Goal: Transaction & Acquisition: Purchase product/service

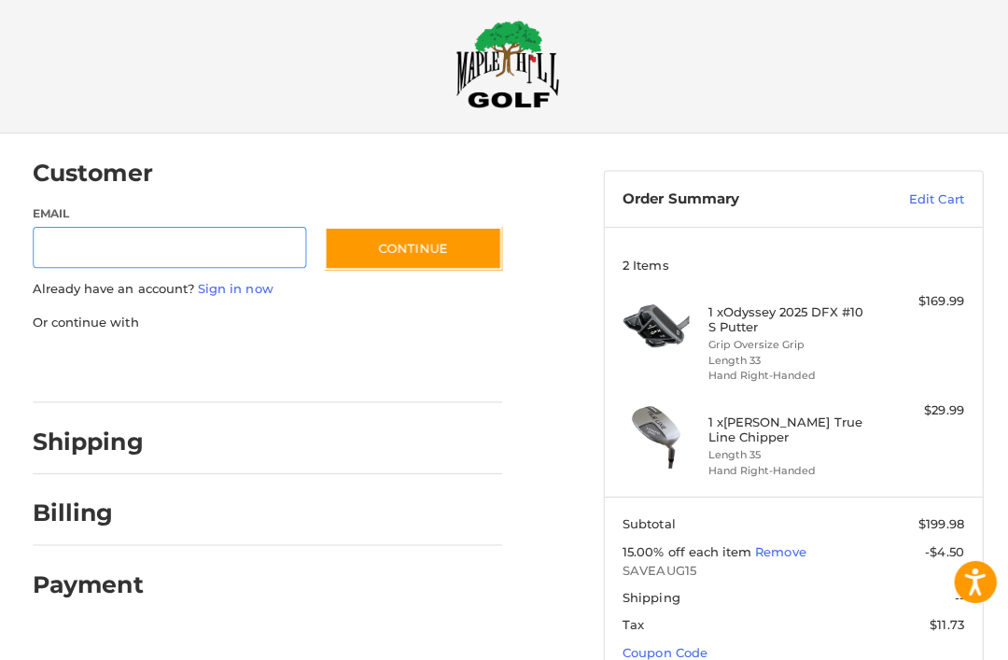
scroll to position [14, 0]
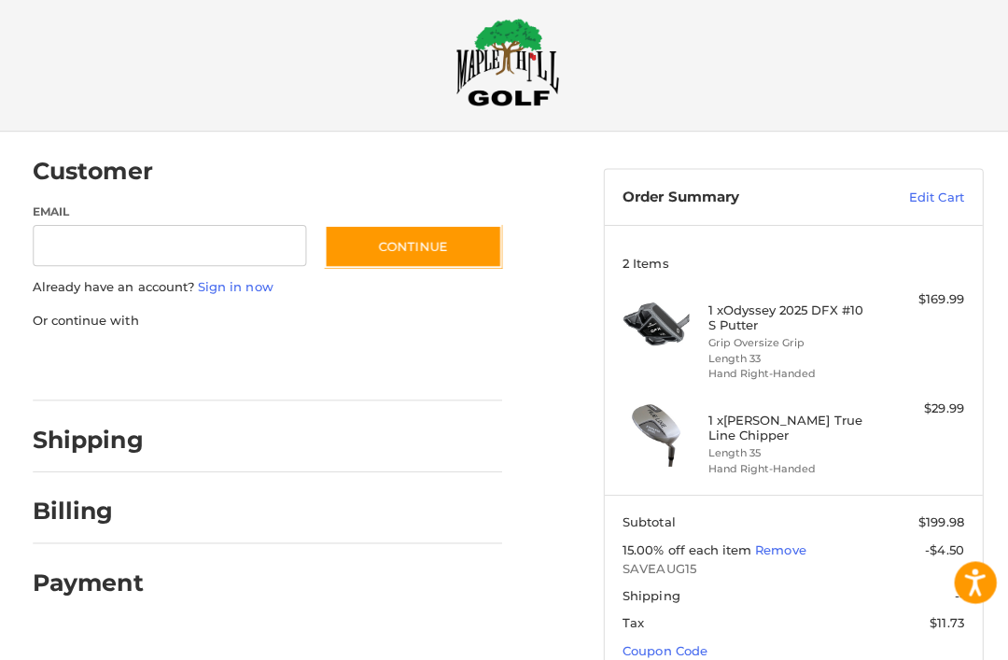
click at [732, 328] on h4 "1 x Odyssey 2025 DFX #10 S Putter" at bounding box center [785, 319] width 165 height 31
click at [648, 313] on img at bounding box center [651, 325] width 66 height 66
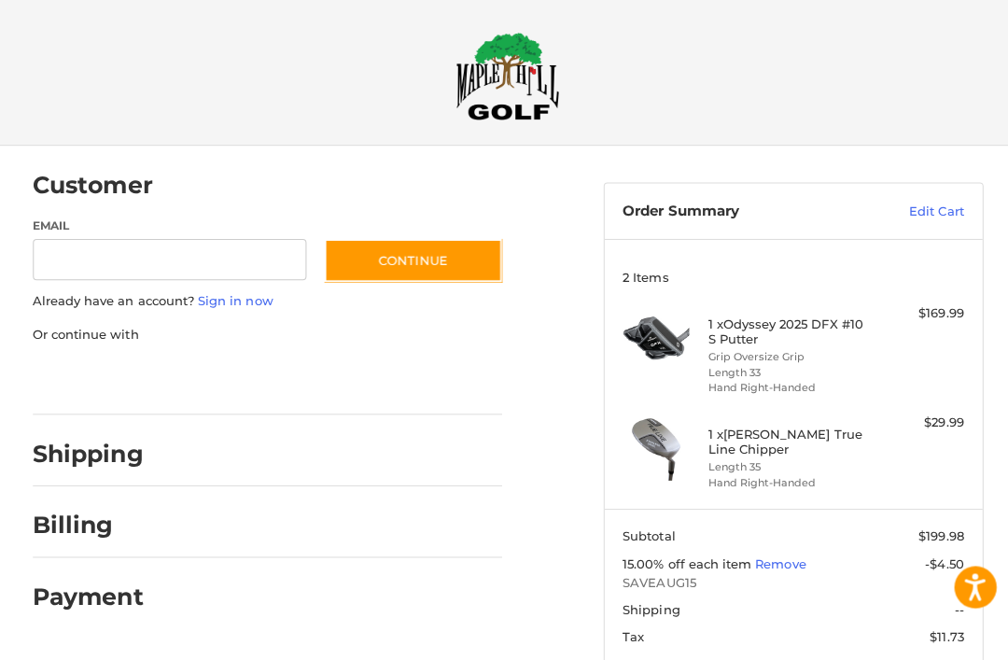
scroll to position [0, 0]
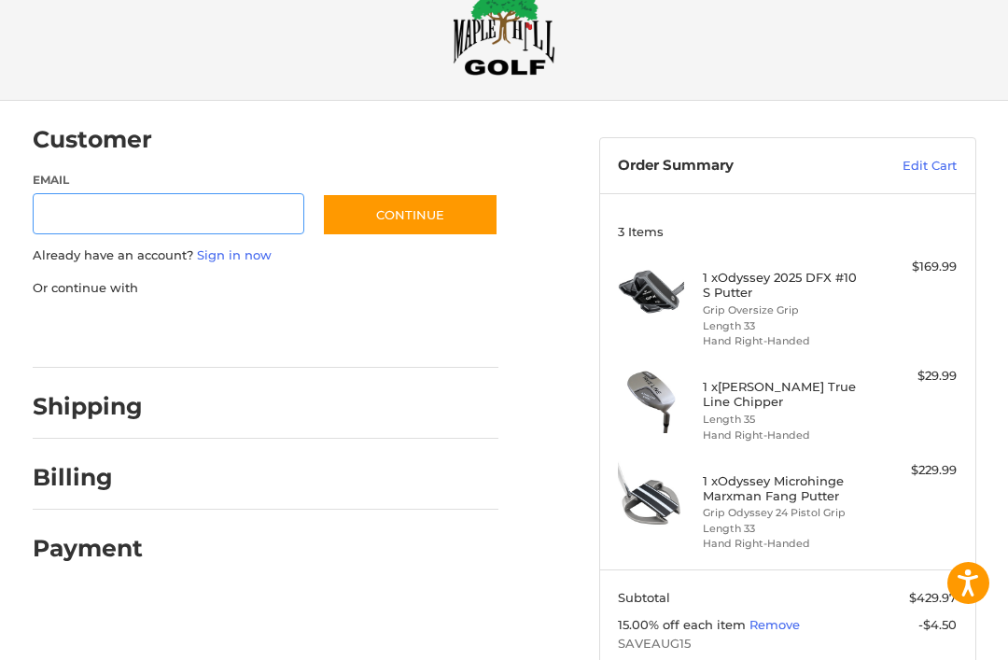
scroll to position [181, 0]
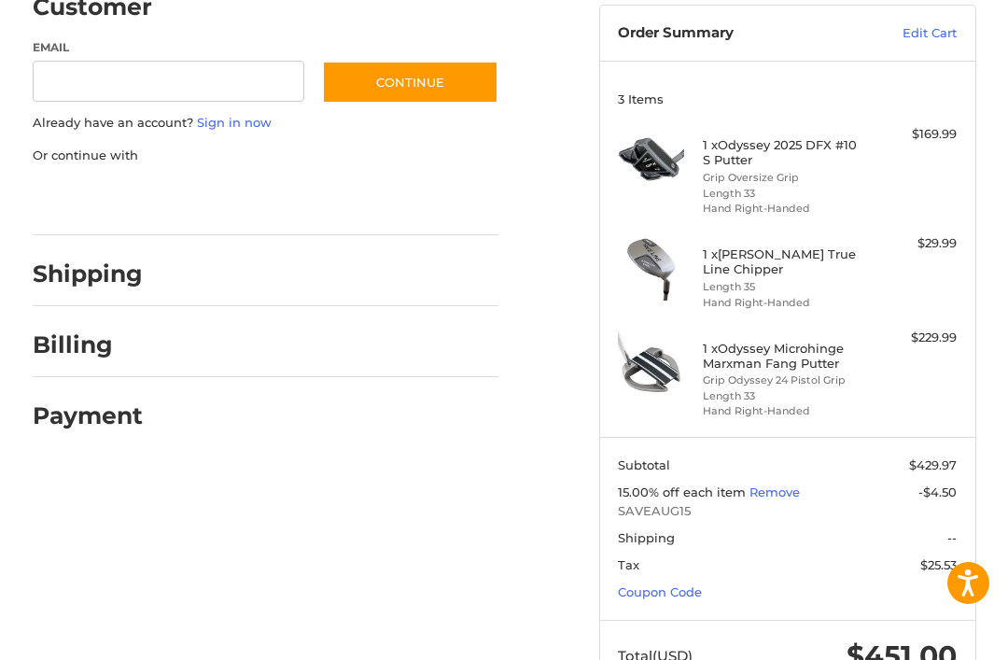
click at [675, 590] on link "Coupon Code" at bounding box center [660, 591] width 84 height 15
click at [660, 512] on div "15.00% off each item Remove -$4.50 SAVEAUG15" at bounding box center [787, 502] width 339 height 36
copy span "SAVEAUG15"
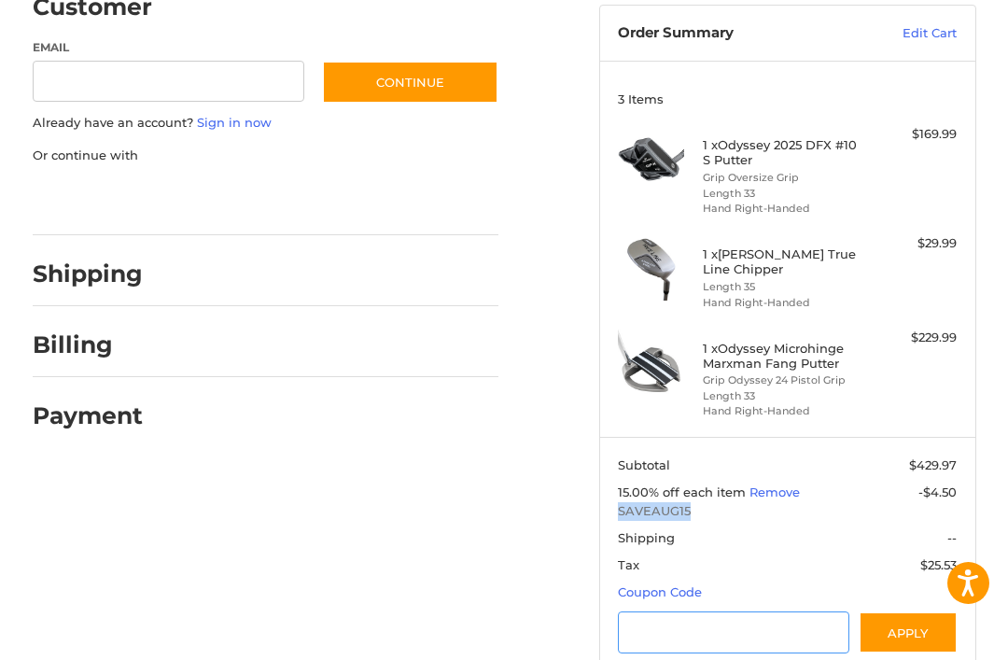
click at [694, 621] on input "Gift Certificate or Coupon Code" at bounding box center [733, 632] width 231 height 42
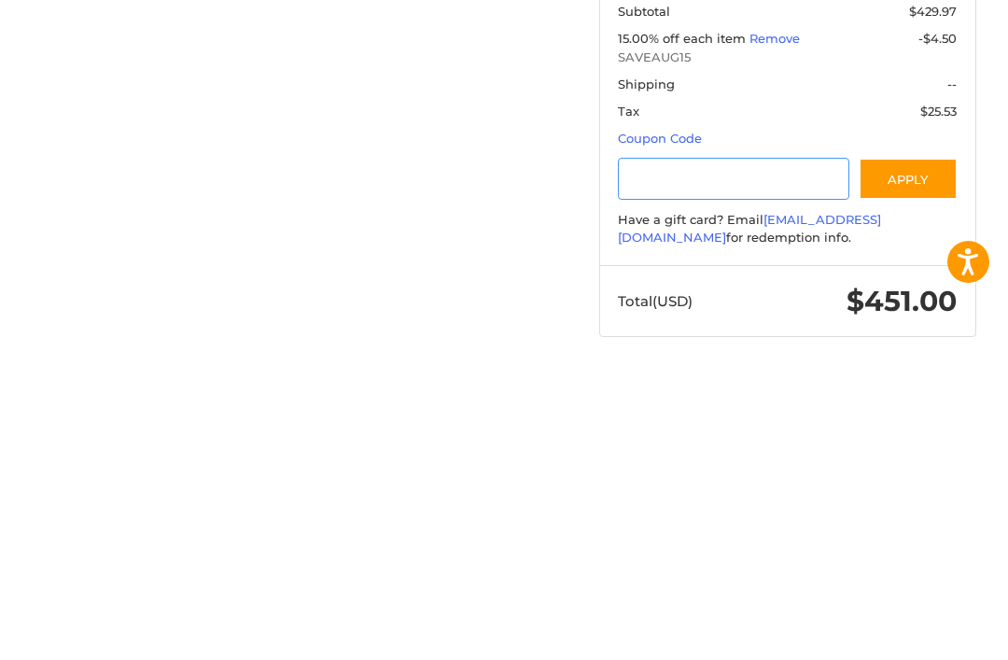
click at [695, 479] on input "Gift Certificate or Coupon Code" at bounding box center [733, 500] width 231 height 42
paste input "*********"
type input "*********"
click at [909, 479] on button "Apply" at bounding box center [908, 500] width 99 height 42
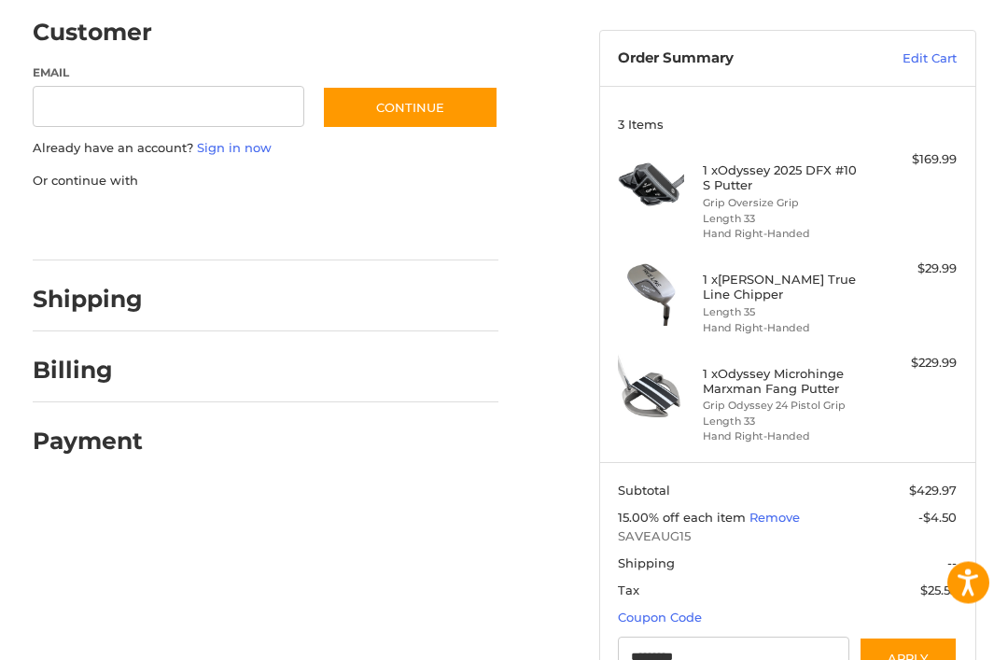
scroll to position [156, 0]
click at [761, 176] on h4 "1 x Odyssey 2025 DFX #10 S Putter" at bounding box center [785, 177] width 165 height 31
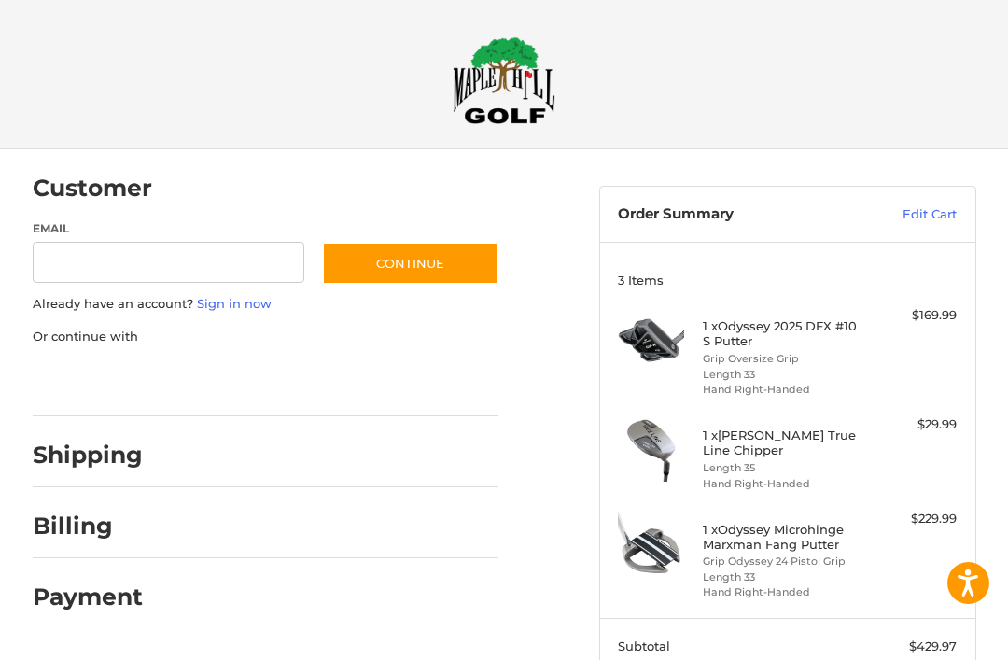
click at [649, 342] on img at bounding box center [651, 339] width 66 height 66
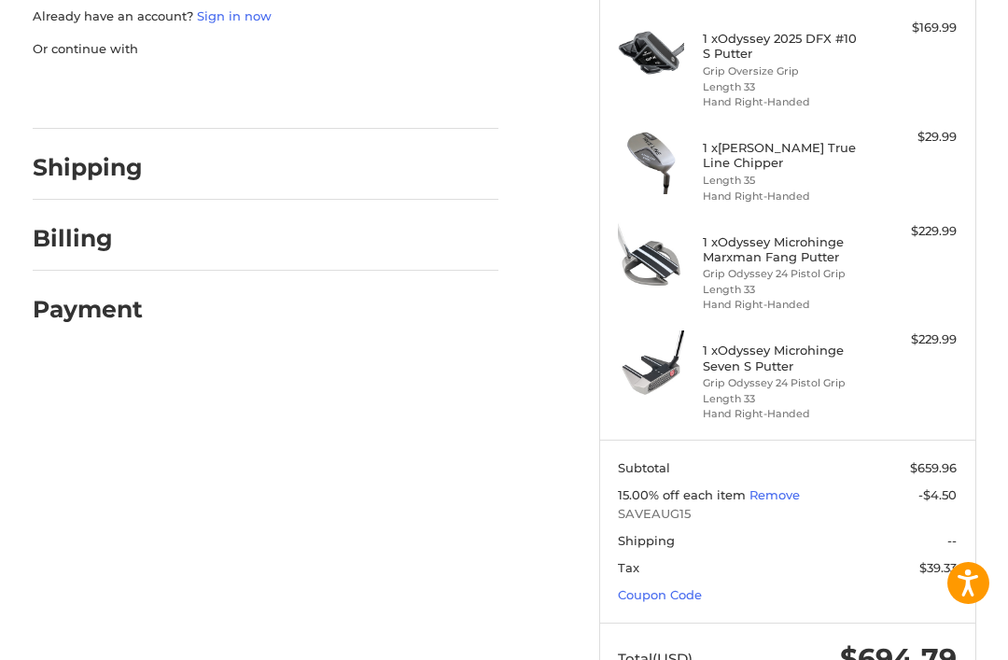
scroll to position [288, 0]
click at [688, 586] on link "Coupon Code" at bounding box center [660, 593] width 84 height 15
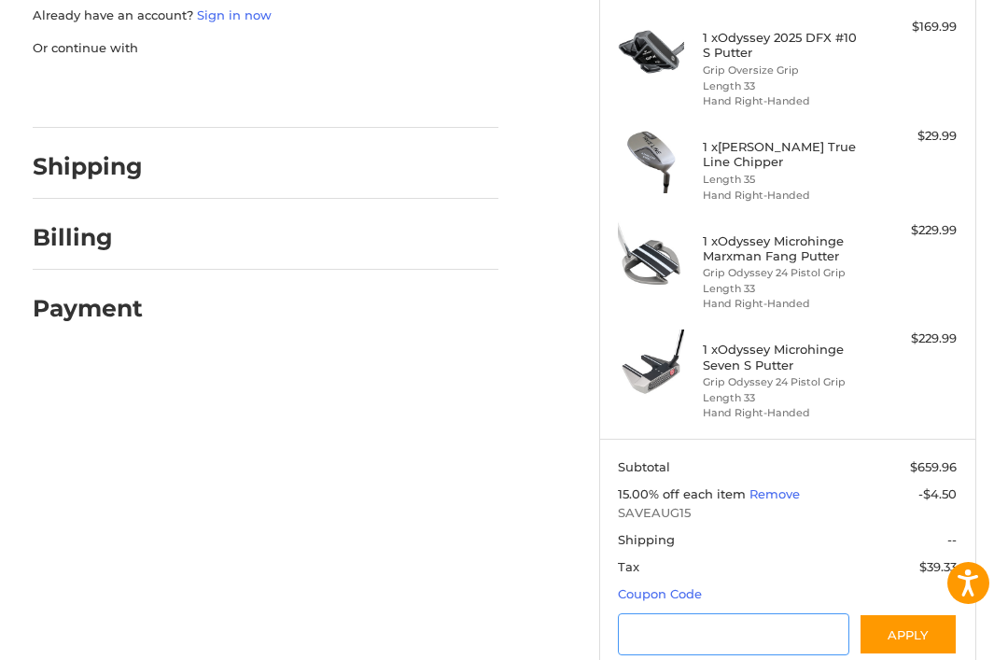
click at [720, 631] on input "Gift Certificate or Coupon Code" at bounding box center [733, 634] width 231 height 42
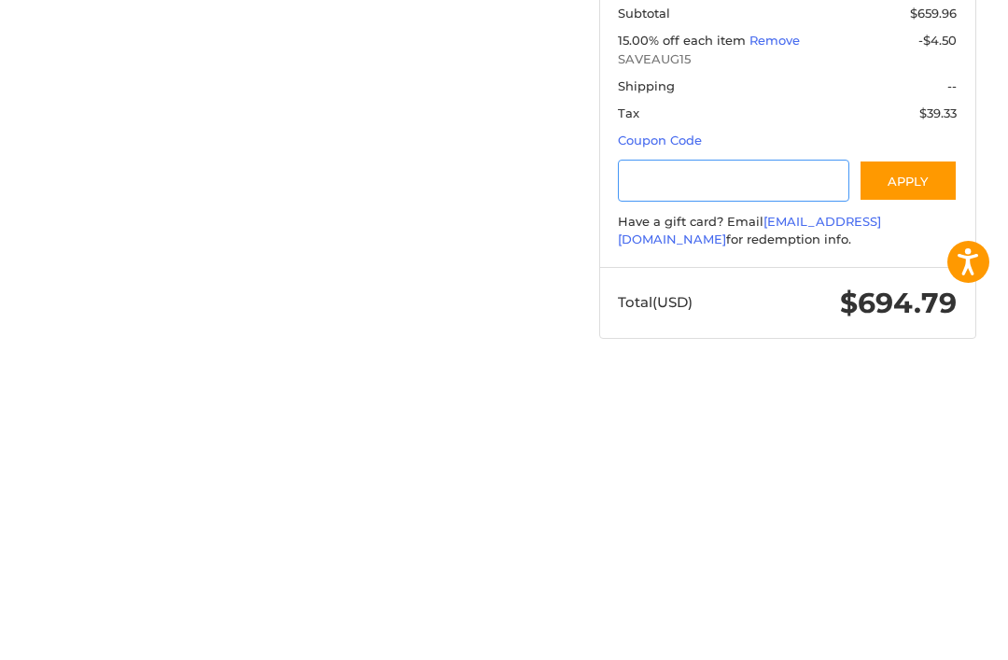
click at [667, 481] on input "Gift Certificate or Coupon Code" at bounding box center [733, 502] width 231 height 42
paste input "*********"
type input "*********"
click at [932, 481] on button "Apply" at bounding box center [908, 502] width 99 height 42
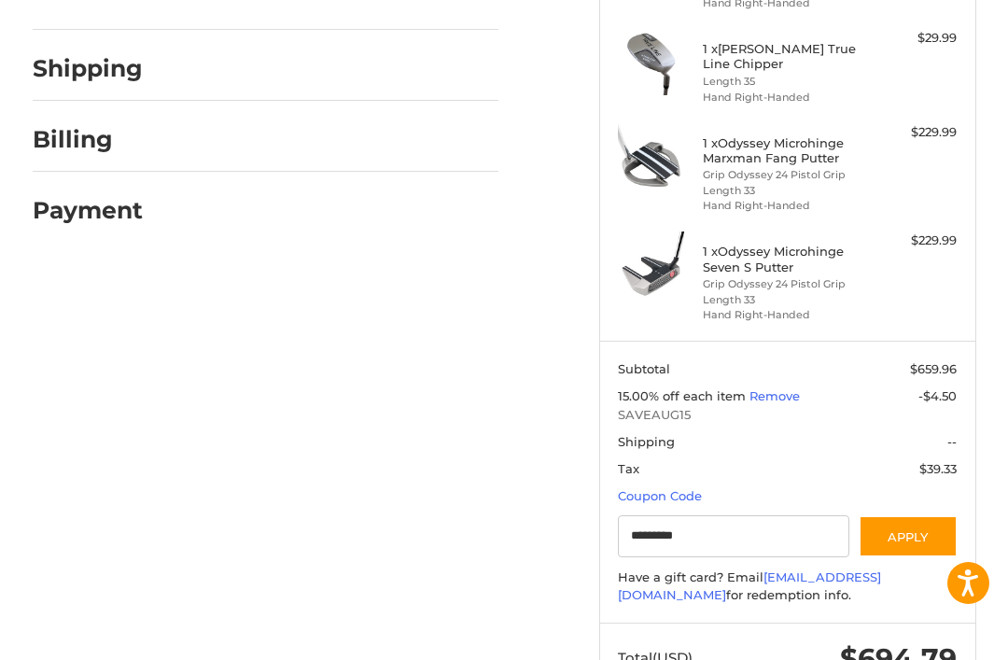
click at [927, 518] on button "Apply" at bounding box center [908, 536] width 99 height 42
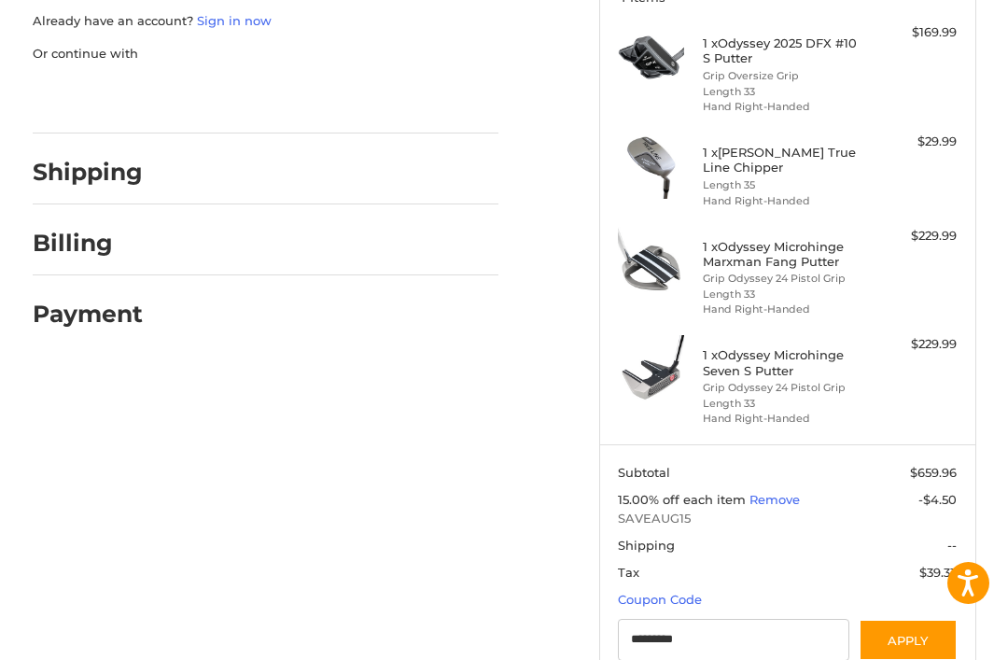
scroll to position [282, 0]
click at [814, 272] on li "Grip Odyssey 24 Pistol Grip" at bounding box center [785, 280] width 165 height 16
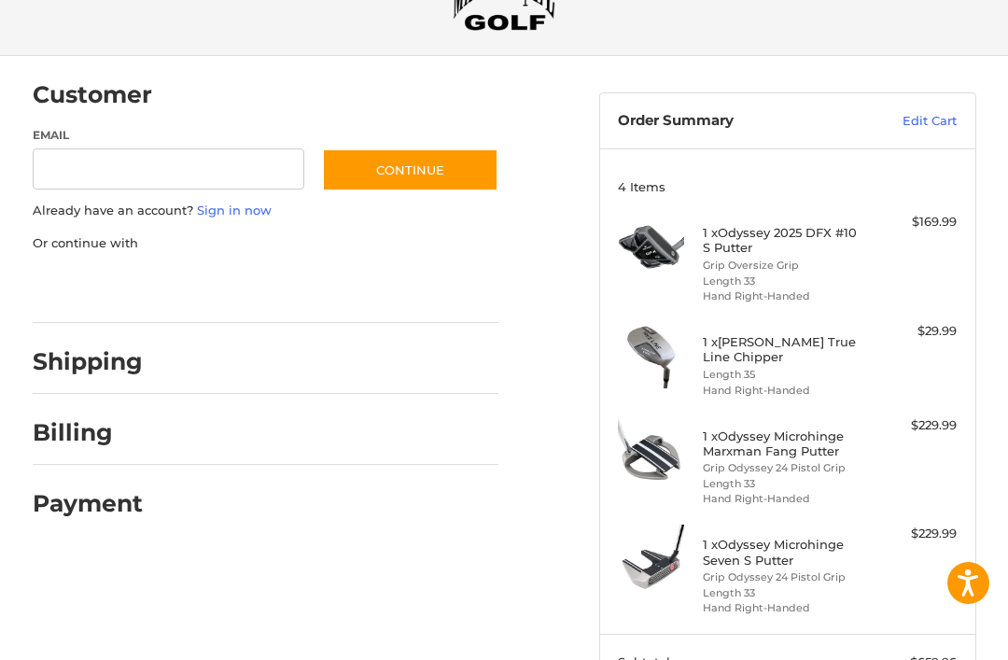
scroll to position [0, 0]
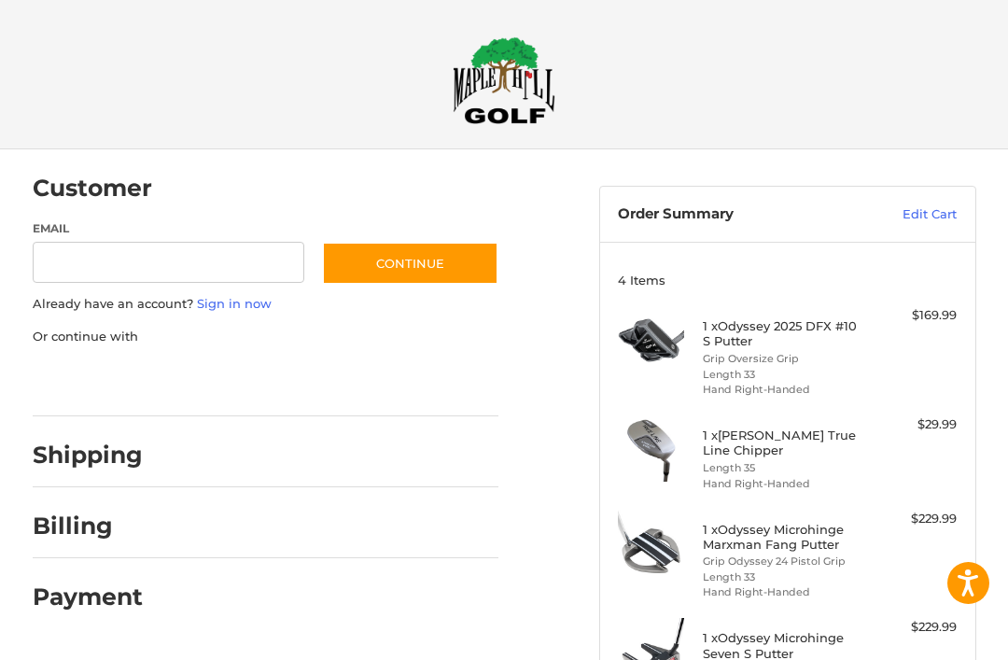
click at [942, 221] on link "Edit Cart" at bounding box center [902, 214] width 108 height 19
